Goal: Task Accomplishment & Management: Complete application form

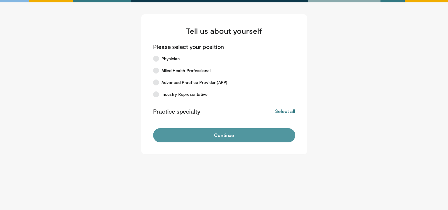
click at [226, 131] on button "Continue" at bounding box center [224, 135] width 142 height 14
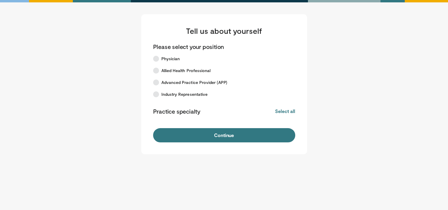
click at [226, 131] on button "Continue" at bounding box center [224, 135] width 142 height 14
click at [295, 115] on div "Tell us about yourself Please select your position Physician Allied Health Prof…" at bounding box center [224, 84] width 166 height 140
click at [291, 115] on div "Please select your position Physician Allied Health Professional Advanced Pract…" at bounding box center [224, 80] width 142 height 75
click at [291, 113] on button "Select all" at bounding box center [285, 111] width 20 height 7
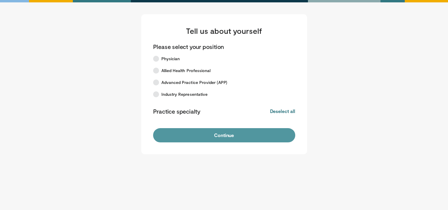
click at [275, 130] on button "Continue" at bounding box center [224, 135] width 142 height 14
click at [242, 139] on button "Continue" at bounding box center [224, 135] width 142 height 14
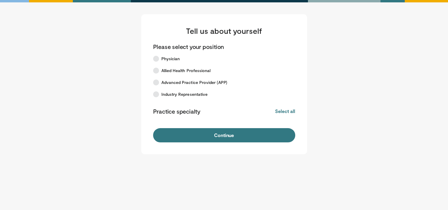
click at [171, 89] on label "Industry Representative" at bounding box center [221, 94] width 142 height 12
click at [173, 83] on span "Advanced Practice Provider (APP)" at bounding box center [194, 82] width 66 height 6
click at [168, 69] on span "Allied Health Professional" at bounding box center [185, 71] width 49 height 6
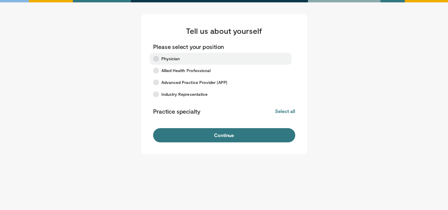
click at [162, 54] on label "Physician" at bounding box center [221, 59] width 142 height 12
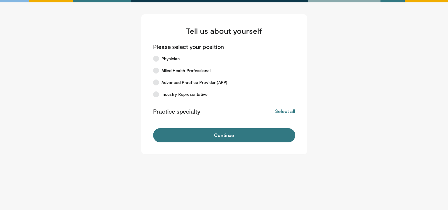
click at [224, 23] on div "Tell us about yourself Please select your position Physician Allied Health Prof…" at bounding box center [224, 84] width 166 height 140
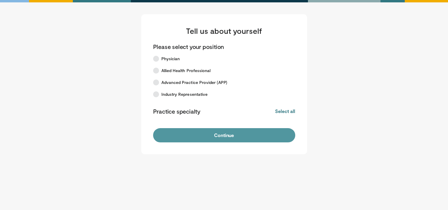
click at [246, 133] on button "Continue" at bounding box center [224, 135] width 142 height 14
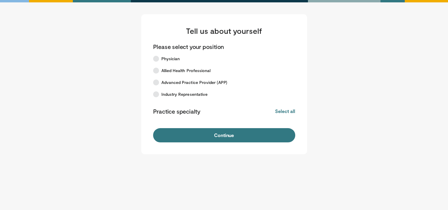
click at [246, 133] on button "Continue" at bounding box center [224, 135] width 142 height 14
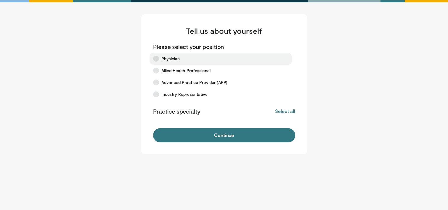
click at [155, 58] on icon at bounding box center [156, 59] width 6 height 6
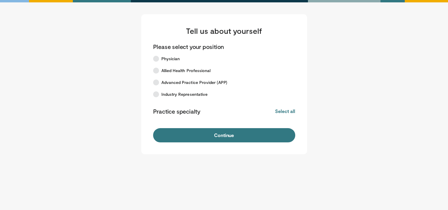
click at [221, 127] on form "Please select your position Physician Allied Health Professional Advanced Pract…" at bounding box center [224, 93] width 142 height 100
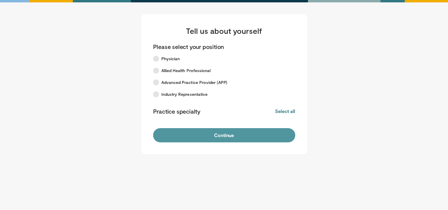
click at [224, 132] on button "Continue" at bounding box center [224, 135] width 142 height 14
